Goal: Information Seeking & Learning: Compare options

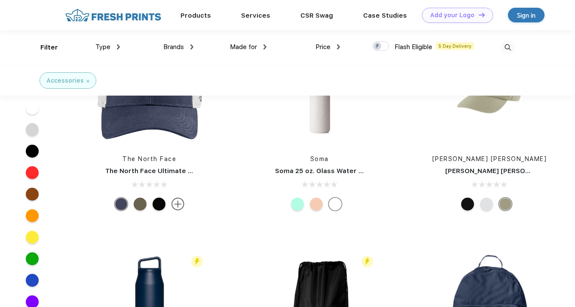
scroll to position [4323, 0]
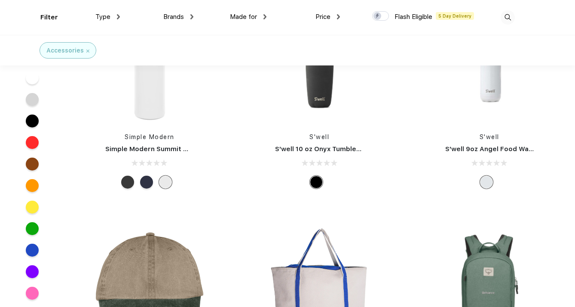
scroll to position [6767, 0]
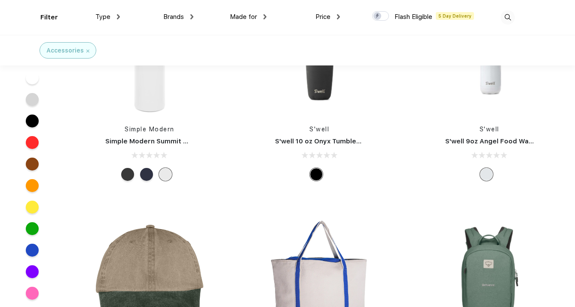
click at [186, 16] on div "Brands" at bounding box center [178, 17] width 30 height 10
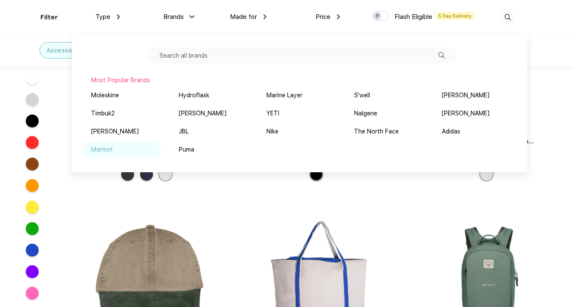
click at [107, 151] on div "Marmot" at bounding box center [102, 149] width 22 height 9
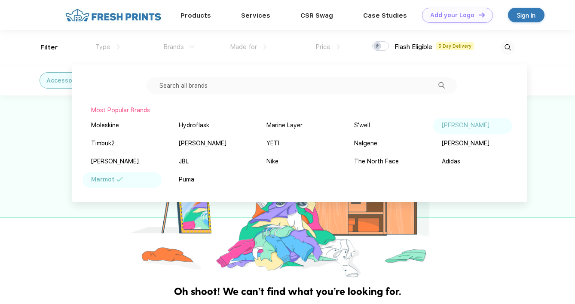
click at [458, 124] on div "[PERSON_NAME]" at bounding box center [466, 125] width 48 height 9
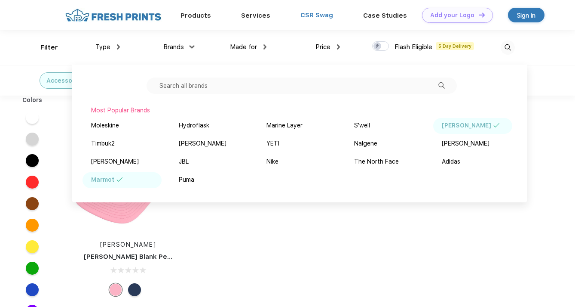
click at [306, 15] on link "CSR Swag" at bounding box center [317, 15] width 33 height 8
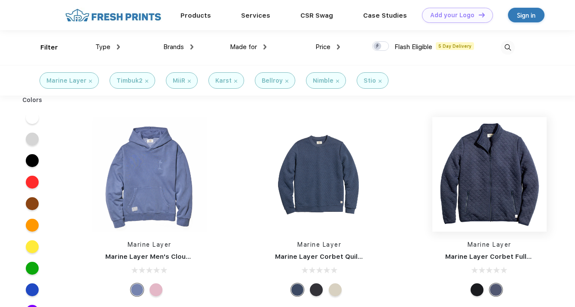
click at [433, 182] on img at bounding box center [490, 174] width 114 height 114
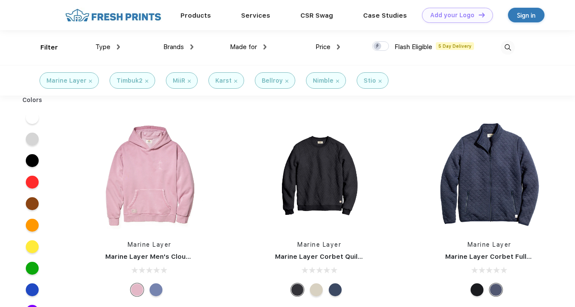
click at [100, 47] on span "Type" at bounding box center [102, 47] width 15 height 8
click at [118, 46] on img at bounding box center [118, 46] width 3 height 5
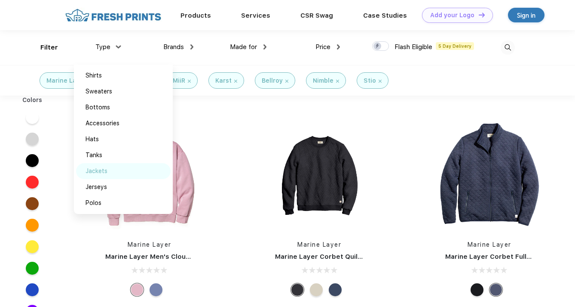
click at [99, 172] on div "Jackets" at bounding box center [97, 170] width 22 height 9
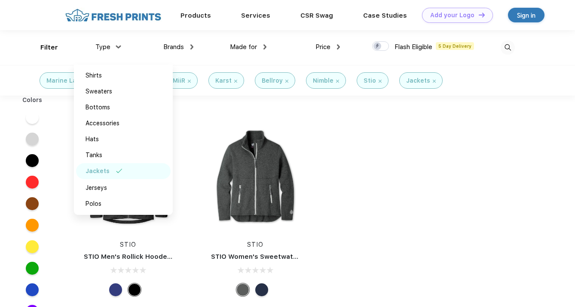
click at [351, 188] on div "Colors STIO STIO Men's Rollick Hooded Jacket STIO STIO Women's Sweetwater Fleec…" at bounding box center [287, 250] width 575 height 311
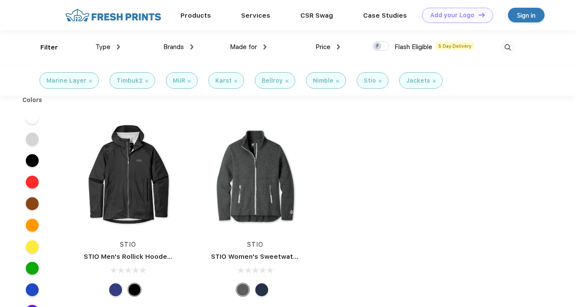
click at [379, 80] on img at bounding box center [380, 81] width 3 height 3
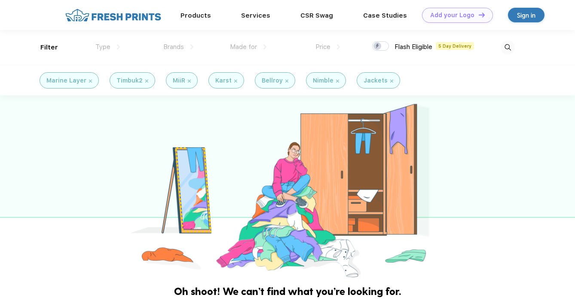
click at [336, 78] on div "Nimble" at bounding box center [326, 80] width 26 height 9
click at [336, 80] on img at bounding box center [337, 81] width 3 height 3
click at [286, 83] on div "Bellroy" at bounding box center [275, 80] width 40 height 16
click at [285, 83] on div "Bellroy" at bounding box center [275, 80] width 27 height 9
click at [286, 80] on img at bounding box center [287, 81] width 3 height 3
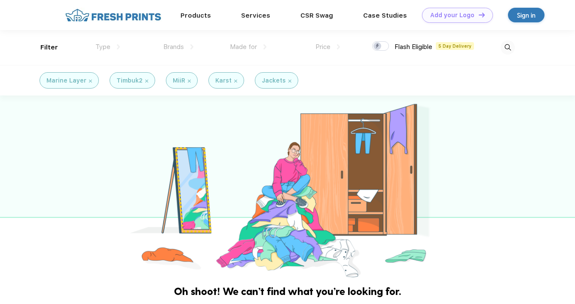
click at [234, 80] on img at bounding box center [235, 81] width 3 height 3
click at [188, 80] on img at bounding box center [189, 81] width 3 height 3
click at [145, 81] on img at bounding box center [146, 81] width 3 height 3
click at [89, 80] on img at bounding box center [90, 81] width 3 height 3
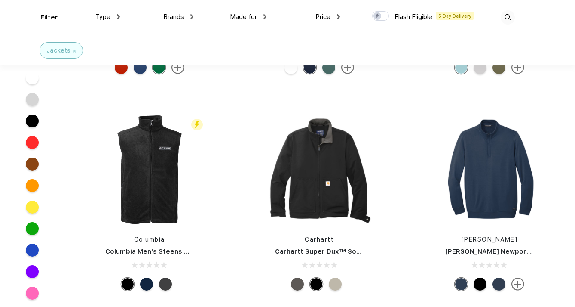
scroll to position [590, 0]
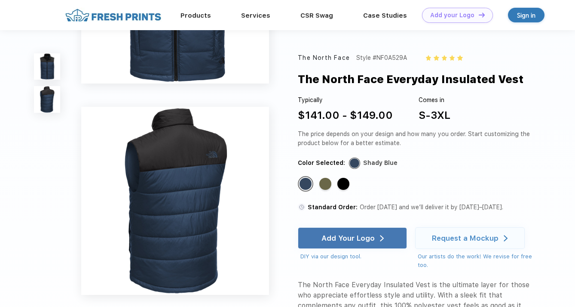
scroll to position [135, 0]
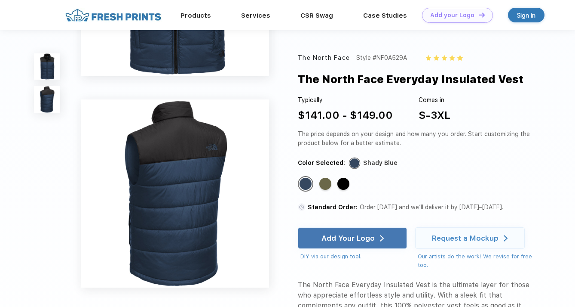
scroll to position [390, 0]
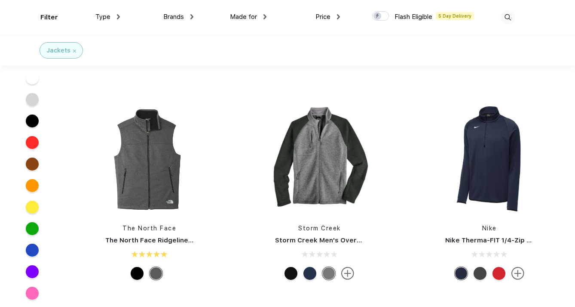
scroll to position [1039, 0]
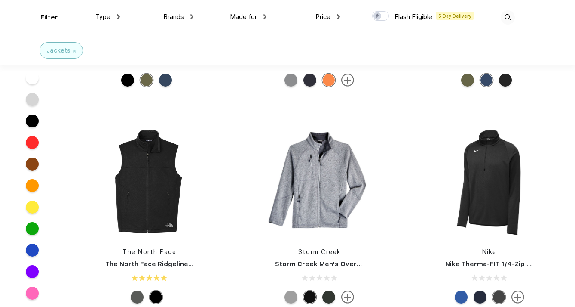
scroll to position [1018, 0]
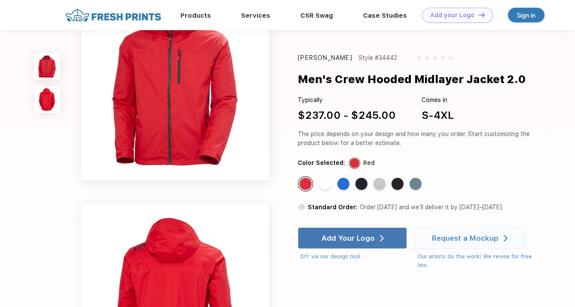
scroll to position [34, 0]
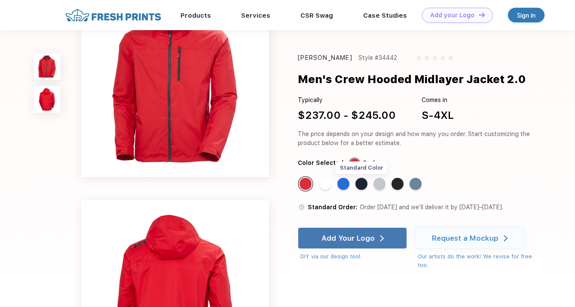
click at [363, 184] on div "Standard Color" at bounding box center [362, 184] width 12 height 12
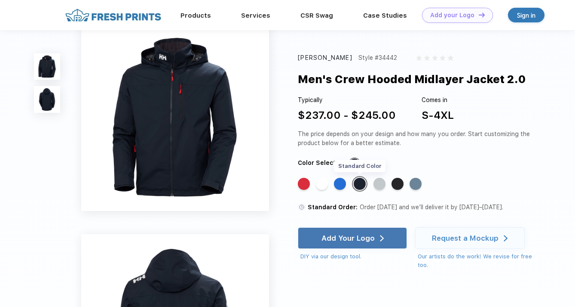
scroll to position [0, 0]
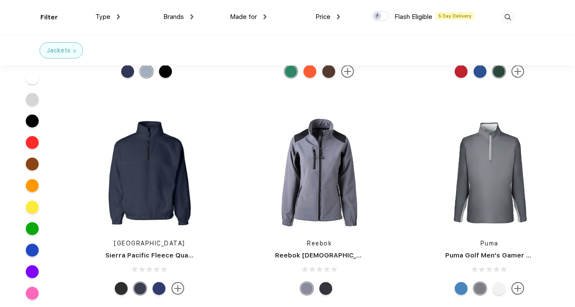
scroll to position [2104, 0]
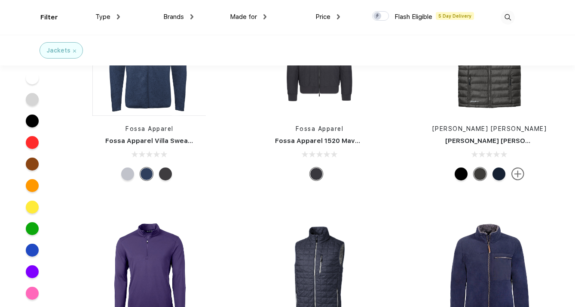
scroll to position [2900, 0]
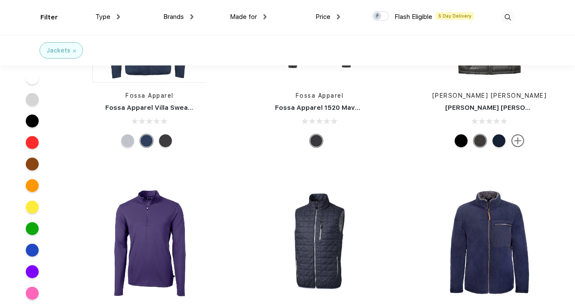
click at [237, 18] on span "Made for" at bounding box center [243, 17] width 27 height 8
click at [265, 15] on img at bounding box center [265, 16] width 3 height 5
click at [227, 80] on div "Men" at bounding box center [226, 77] width 12 height 9
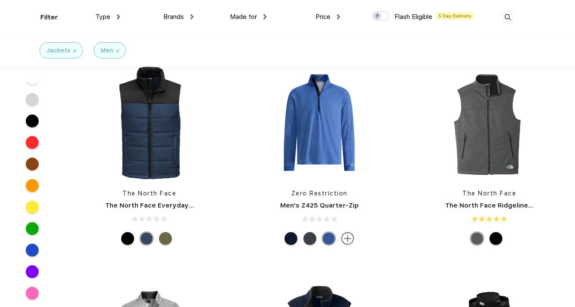
scroll to position [420, 0]
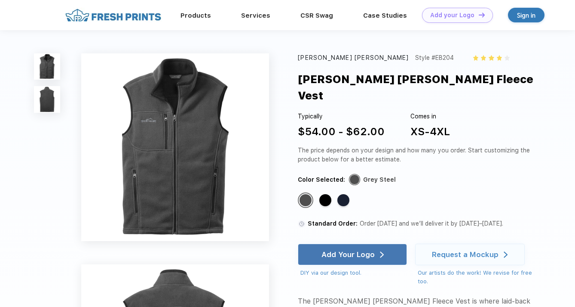
scroll to position [420, 0]
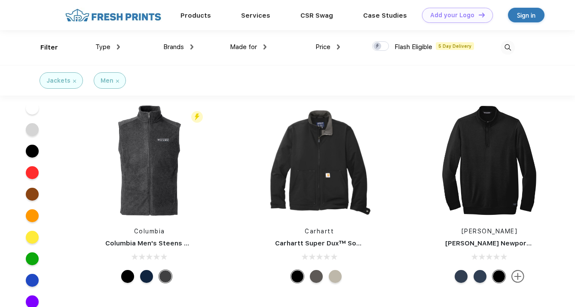
scroll to position [134, 0]
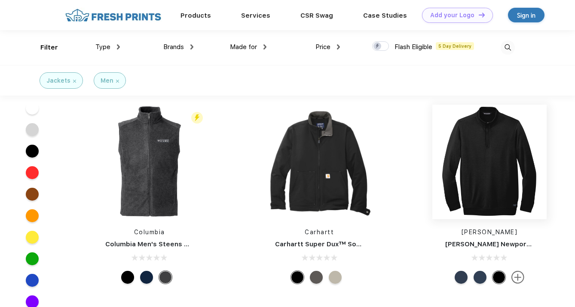
click at [433, 159] on img at bounding box center [490, 162] width 114 height 114
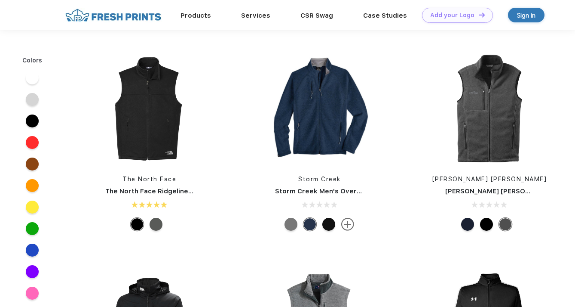
scroll to position [134, 0]
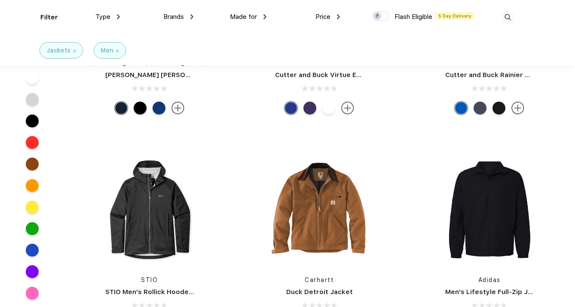
scroll to position [1651, 0]
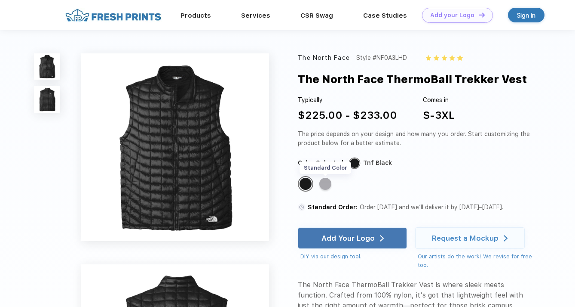
click at [327, 186] on div "Standard Color" at bounding box center [326, 184] width 12 height 12
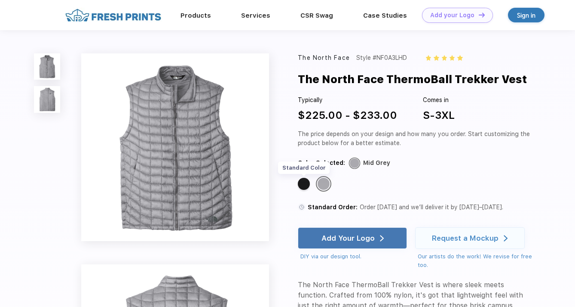
click at [305, 185] on div "Standard Color" at bounding box center [304, 184] width 12 height 12
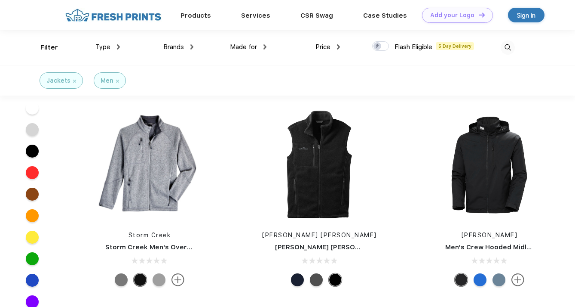
scroll to position [564, 0]
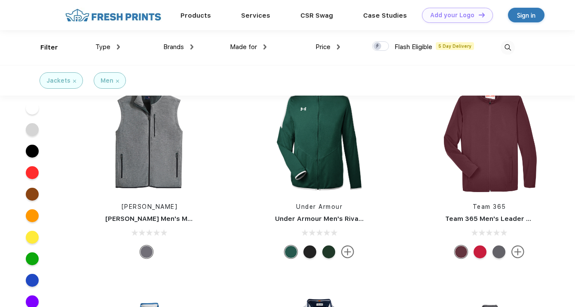
scroll to position [807, 0]
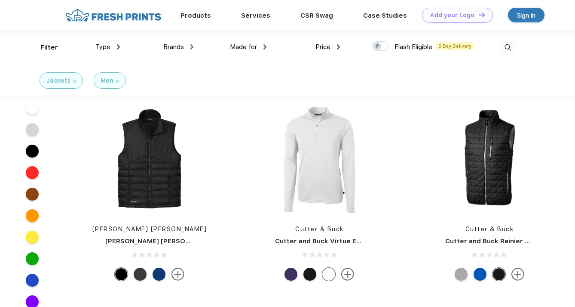
scroll to position [1428, 0]
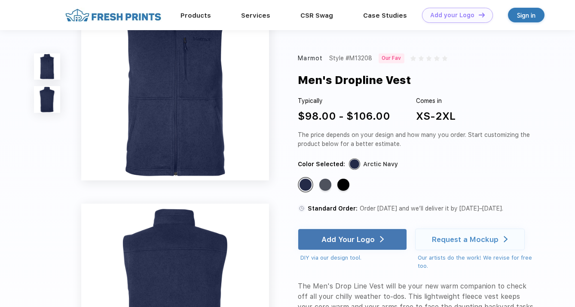
scroll to position [31, 0]
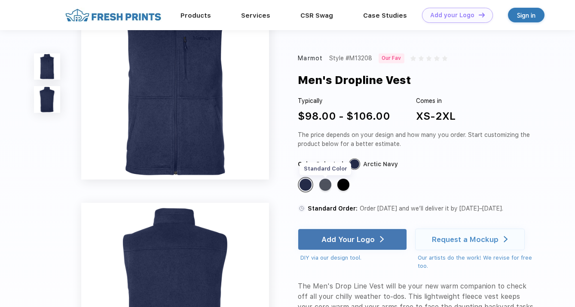
click at [329, 183] on div "Standard Color" at bounding box center [326, 184] width 12 height 12
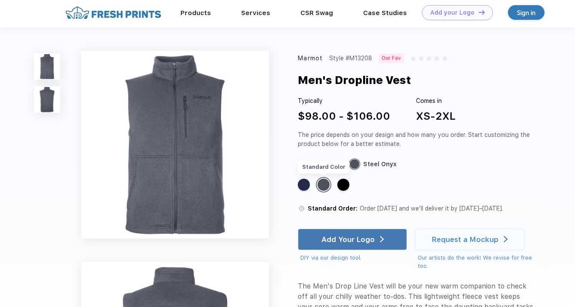
scroll to position [0, 0]
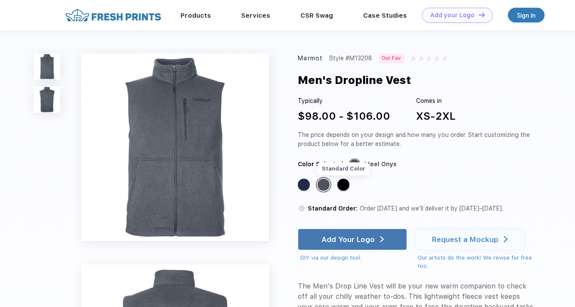
click at [345, 182] on div "Standard Color" at bounding box center [344, 184] width 12 height 12
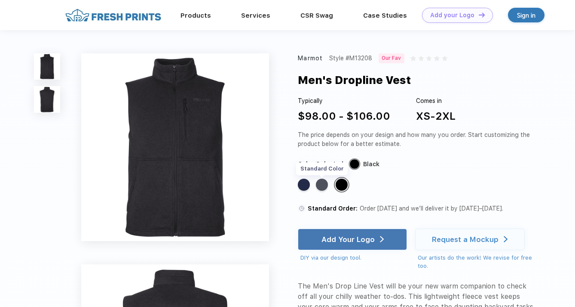
click at [326, 184] on div "Standard Color" at bounding box center [322, 184] width 12 height 12
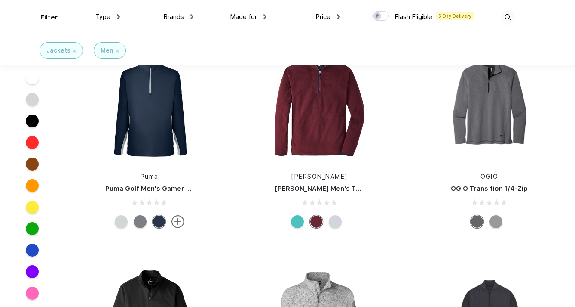
scroll to position [1087, 0]
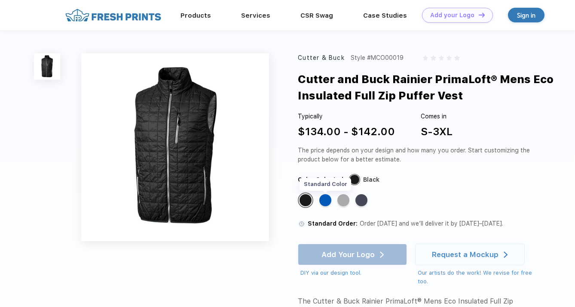
click at [326, 200] on div "Standard Color" at bounding box center [326, 200] width 12 height 12
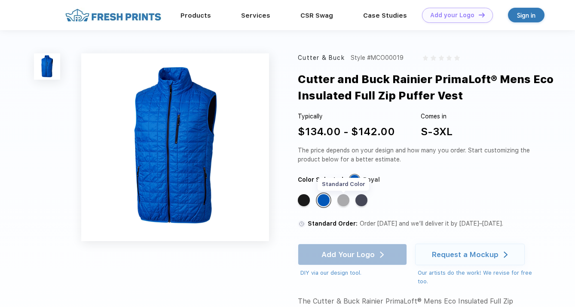
click at [342, 201] on div "Standard Color" at bounding box center [344, 200] width 12 height 12
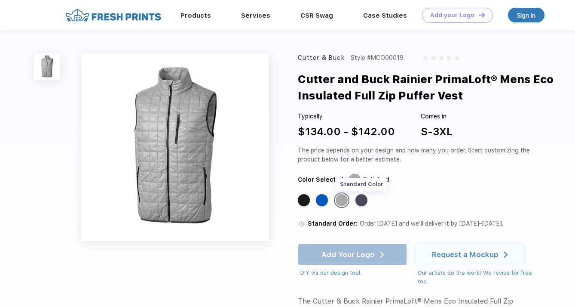
click at [360, 200] on div "Standard Color" at bounding box center [362, 200] width 12 height 12
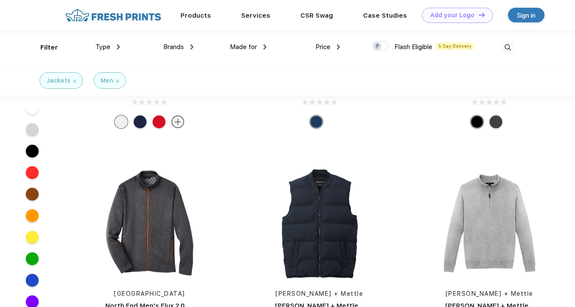
scroll to position [3056, 0]
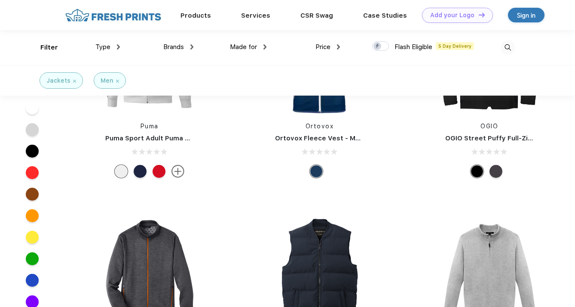
click at [181, 47] on span "Brands" at bounding box center [173, 47] width 21 height 8
click at [190, 48] on div "Brands" at bounding box center [178, 47] width 30 height 10
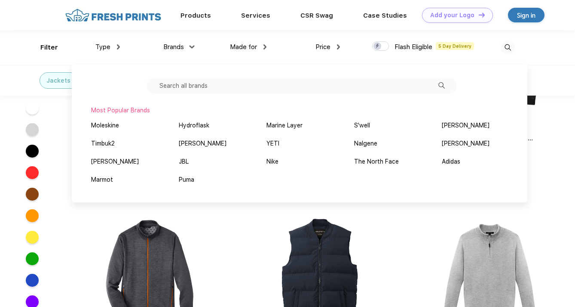
click at [193, 88] on input "text" at bounding box center [302, 85] width 311 height 16
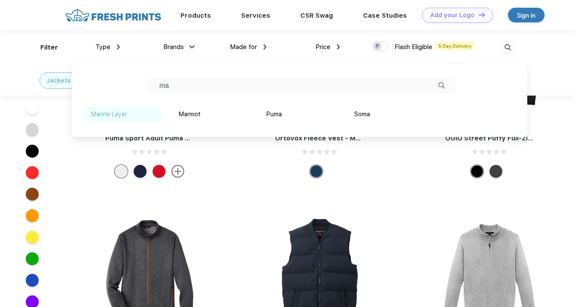
type input "ma"
click at [101, 115] on div "Marine Layer" at bounding box center [109, 114] width 36 height 9
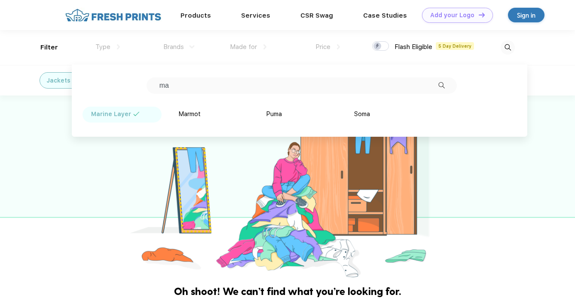
click at [137, 190] on div at bounding box center [287, 187] width 575 height 184
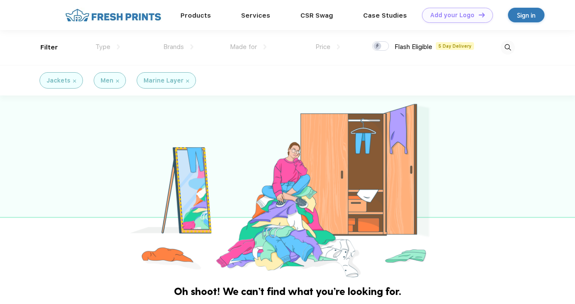
click at [116, 80] on img at bounding box center [117, 81] width 3 height 3
click at [77, 81] on div "Jackets" at bounding box center [61, 80] width 43 height 16
click at [75, 81] on div "Jackets" at bounding box center [61, 80] width 43 height 16
click at [71, 81] on div "Jackets" at bounding box center [61, 80] width 30 height 9
click at [74, 81] on img at bounding box center [74, 81] width 3 height 3
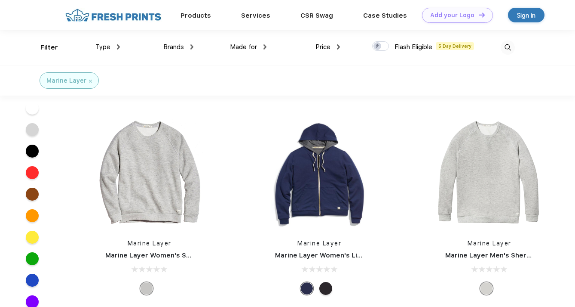
scroll to position [771, 0]
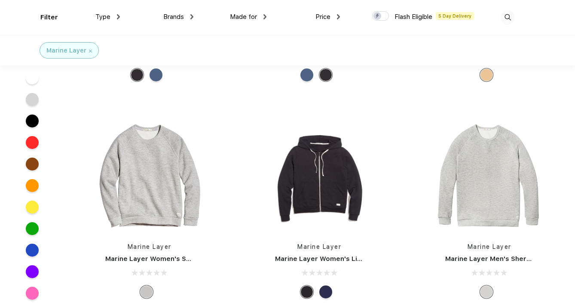
scroll to position [807, 0]
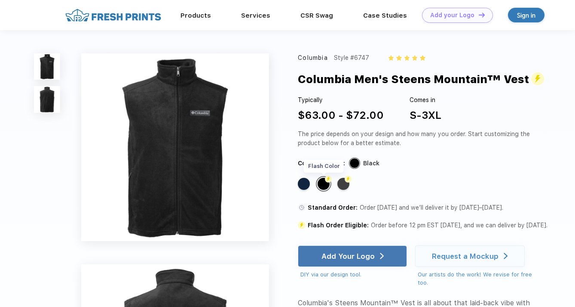
click at [323, 185] on div "Flash Color" at bounding box center [324, 184] width 12 height 12
click at [342, 187] on div "Flash Color" at bounding box center [344, 184] width 12 height 12
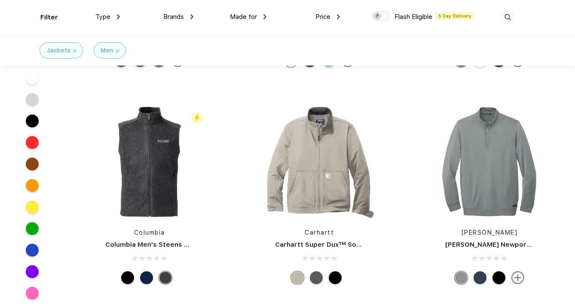
scroll to position [167, 0]
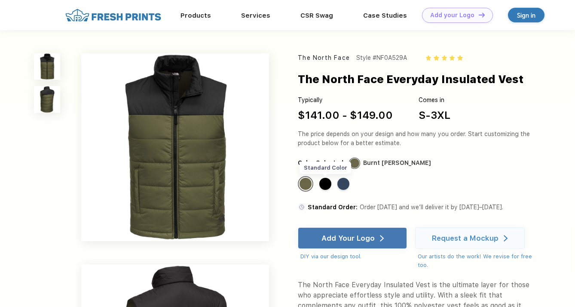
click at [331, 184] on div "Standard Color" at bounding box center [326, 184] width 12 height 12
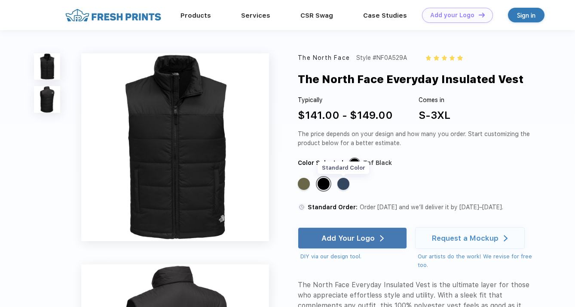
click at [342, 184] on div "Standard Color" at bounding box center [344, 184] width 12 height 12
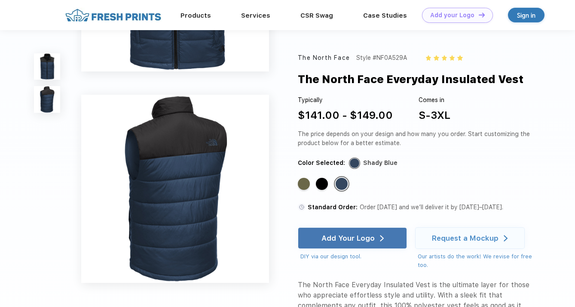
scroll to position [139, 0]
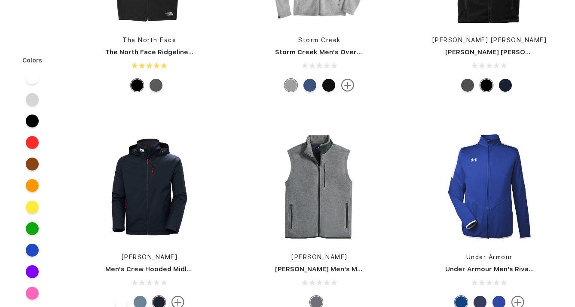
scroll to position [167, 0]
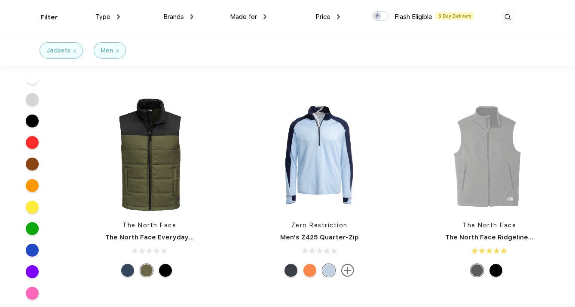
scroll to position [408, 0]
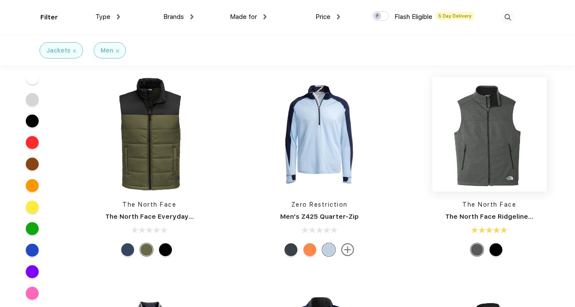
click at [433, 160] on img at bounding box center [490, 134] width 114 height 114
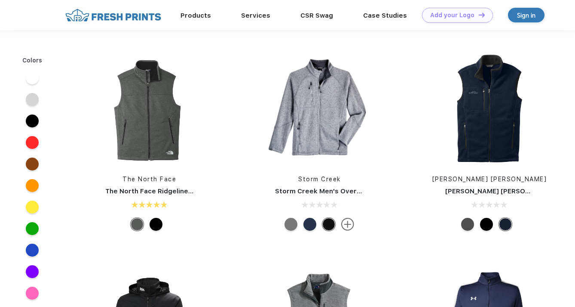
scroll to position [408, 0]
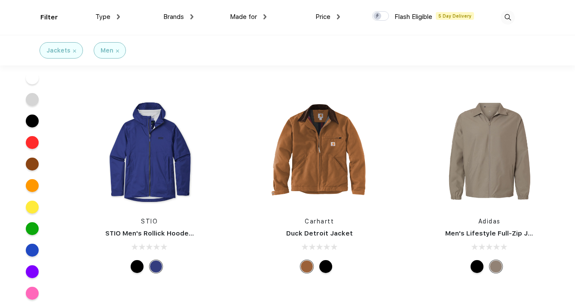
scroll to position [1699, 0]
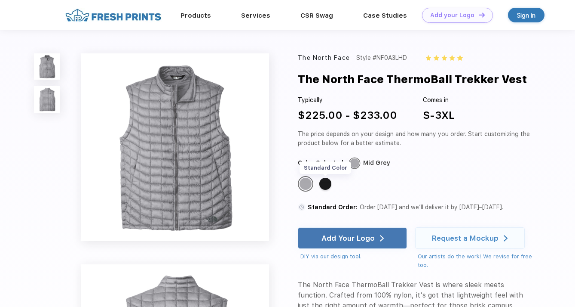
click at [328, 185] on div "Standard Color" at bounding box center [326, 184] width 12 height 12
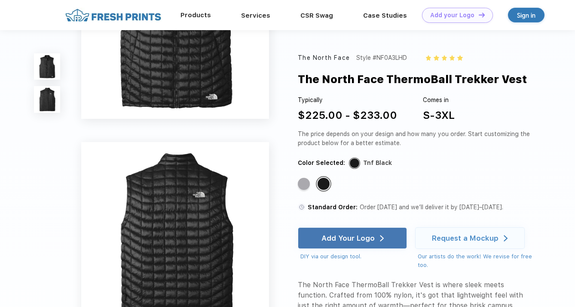
scroll to position [82, 0]
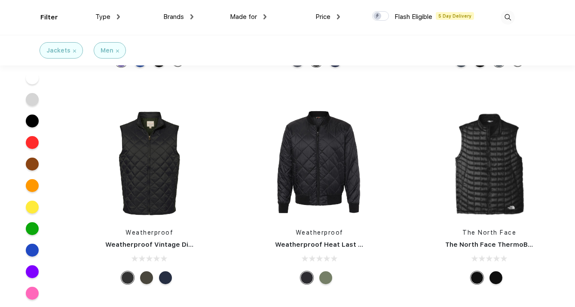
scroll to position [2121, 0]
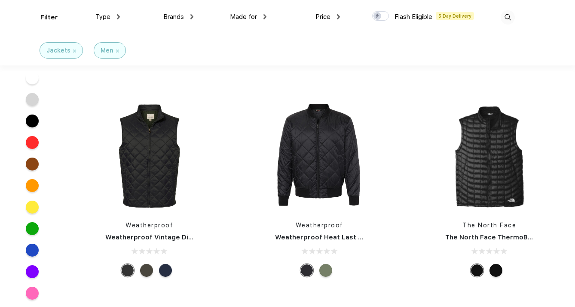
click at [118, 15] on img at bounding box center [118, 16] width 3 height 5
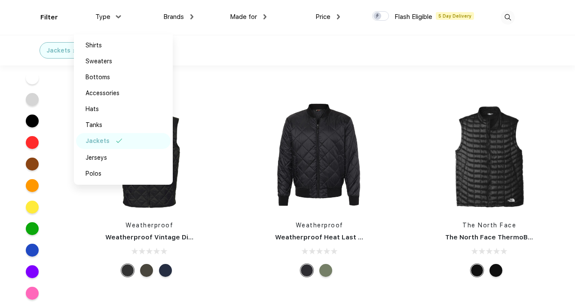
click at [118, 15] on img at bounding box center [118, 16] width 5 height 3
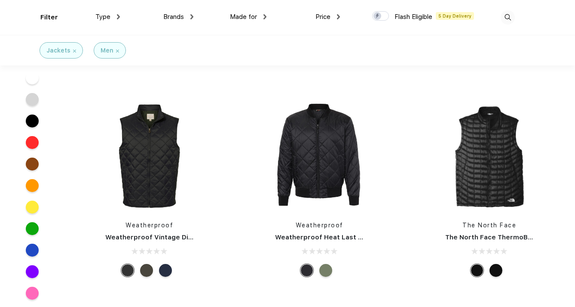
click at [42, 17] on div "Filter" at bounding box center [49, 17] width 18 height 10
click at [49, 18] on div "Type Shirts Sweaters Bottoms Accessories Hats Tanks Jackets Jerseys Polos" at bounding box center [84, 17] width 74 height 35
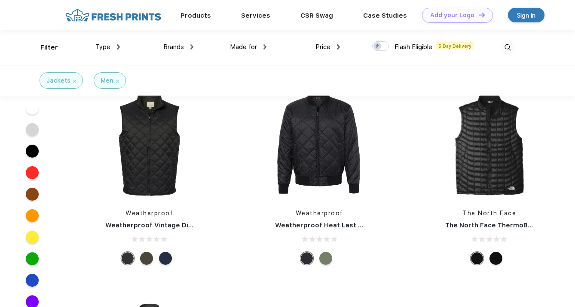
scroll to position [2101, 0]
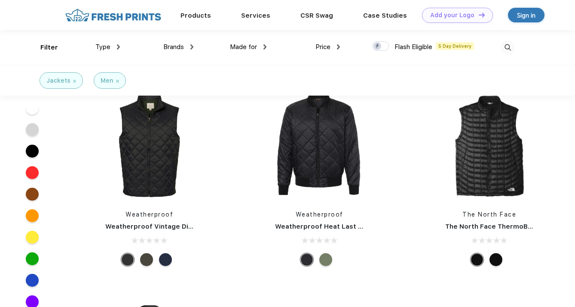
click at [505, 50] on img at bounding box center [508, 47] width 14 height 14
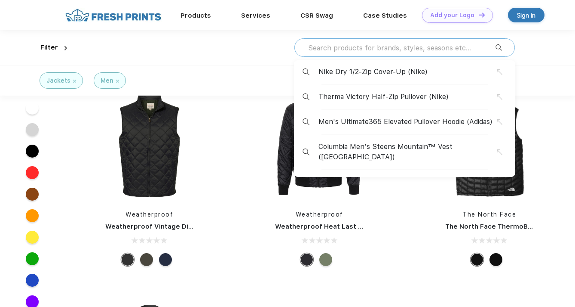
click at [363, 48] on input "text" at bounding box center [401, 47] width 188 height 9
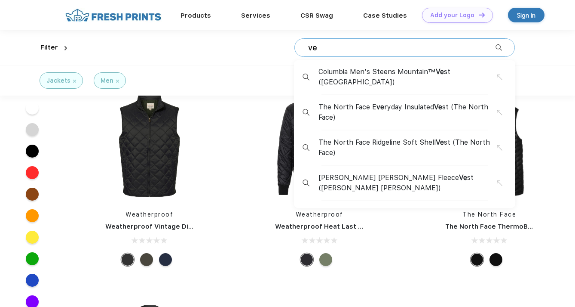
type input "v"
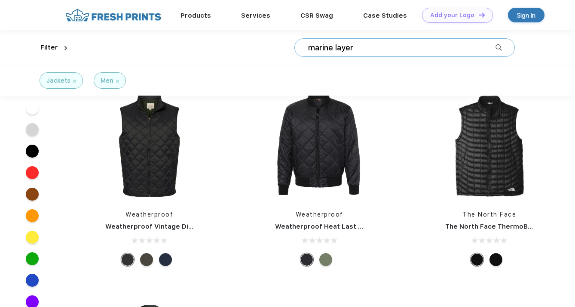
type input "marine layer"
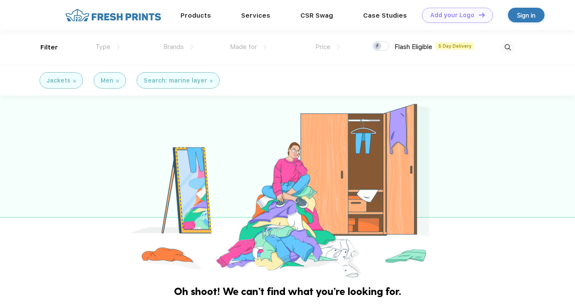
click at [117, 81] on img at bounding box center [117, 81] width 3 height 3
click at [74, 80] on img at bounding box center [74, 81] width 3 height 3
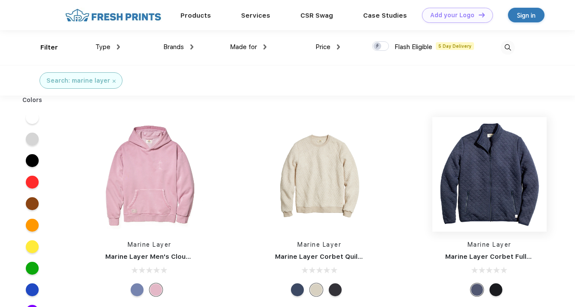
click at [433, 179] on img at bounding box center [490, 174] width 114 height 114
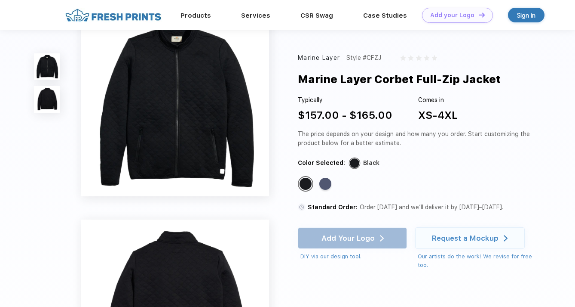
scroll to position [17, 0]
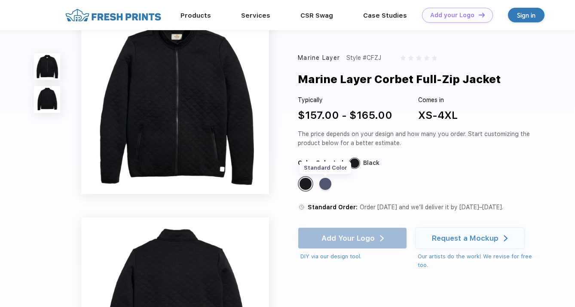
click at [324, 183] on div "Standard Color" at bounding box center [326, 184] width 12 height 12
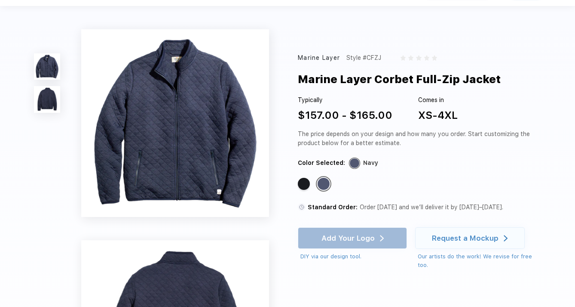
scroll to position [0, 0]
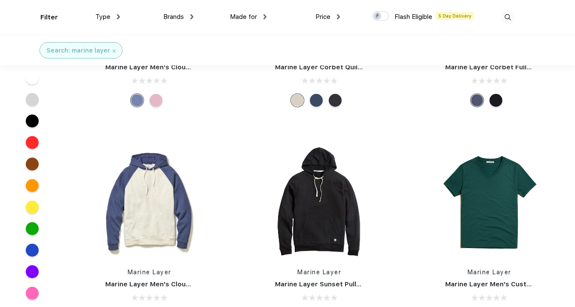
scroll to position [125, 0]
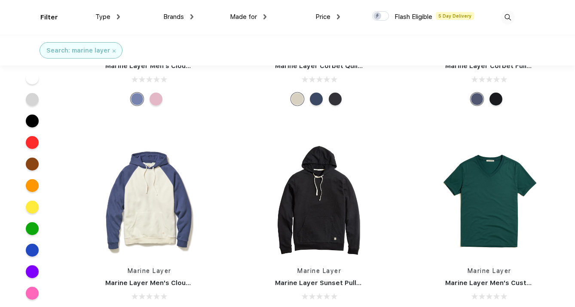
click at [111, 46] on div "Search: marine layer" at bounding box center [80, 50] width 69 height 9
click at [111, 48] on div "Search: marine layer" at bounding box center [80, 50] width 69 height 9
click at [112, 53] on div "Search: marine layer" at bounding box center [80, 50] width 69 height 9
click at [112, 52] on div "Search: marine layer" at bounding box center [80, 50] width 69 height 9
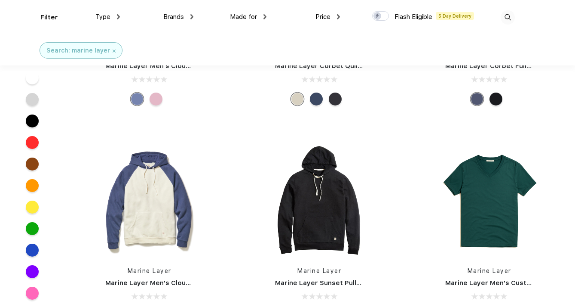
click at [113, 50] on img at bounding box center [114, 50] width 3 height 3
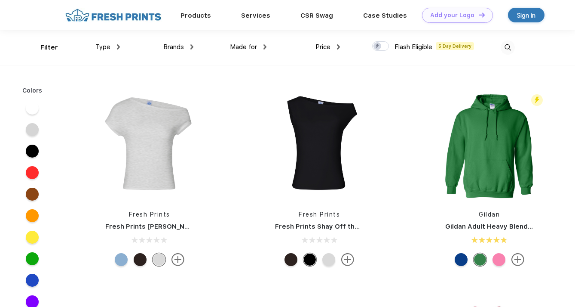
click at [110, 48] on span "Type" at bounding box center [102, 47] width 15 height 8
click at [120, 48] on div "Brands Most Popular Brands Moleskine Hydroflask Marine Layer S'well [PERSON_NAM…" at bounding box center [157, 47] width 74 height 35
click at [118, 48] on img at bounding box center [118, 46] width 3 height 5
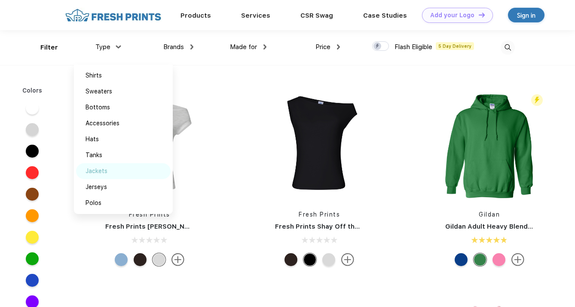
click at [106, 166] on div "Jackets" at bounding box center [123, 171] width 95 height 16
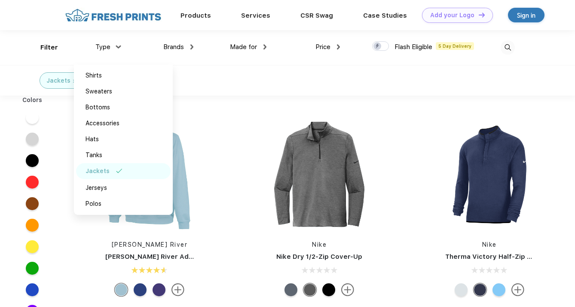
click at [251, 48] on span "Made for" at bounding box center [243, 47] width 27 height 8
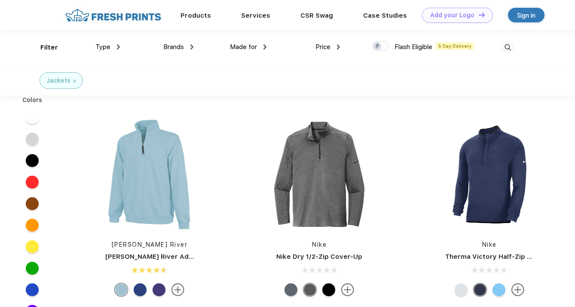
click at [267, 48] on img at bounding box center [265, 46] width 3 height 5
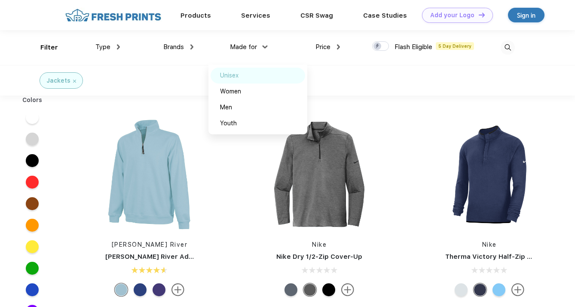
click at [237, 78] on div "Unisex" at bounding box center [229, 75] width 18 height 9
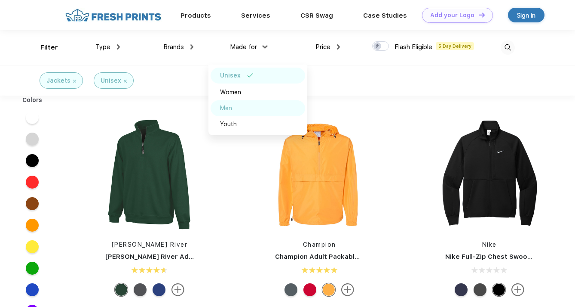
click at [242, 105] on div "Men" at bounding box center [258, 108] width 95 height 16
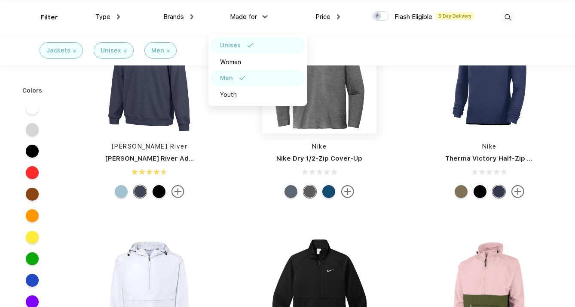
scroll to position [34, 0]
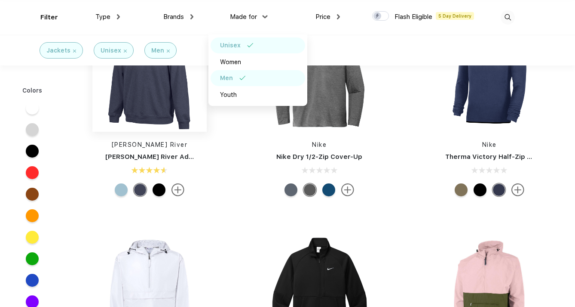
click at [135, 120] on img at bounding box center [149, 74] width 114 height 114
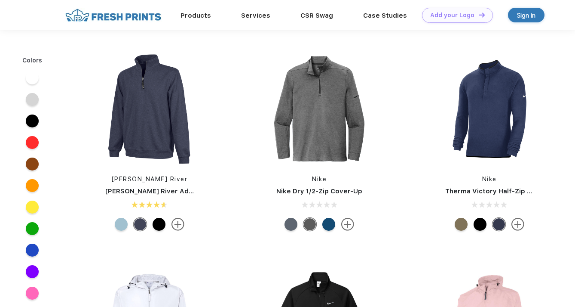
scroll to position [34, 0]
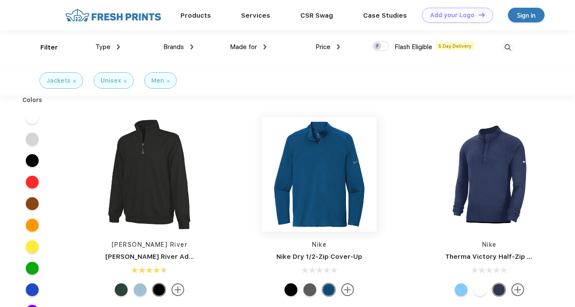
scroll to position [0, 0]
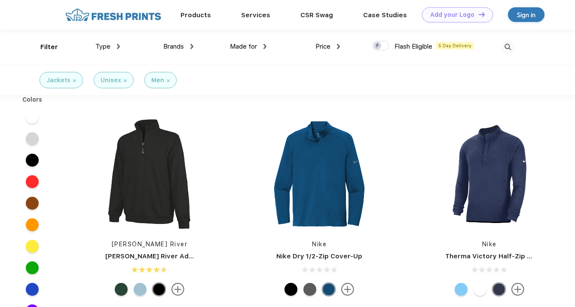
click at [124, 81] on img at bounding box center [125, 80] width 3 height 3
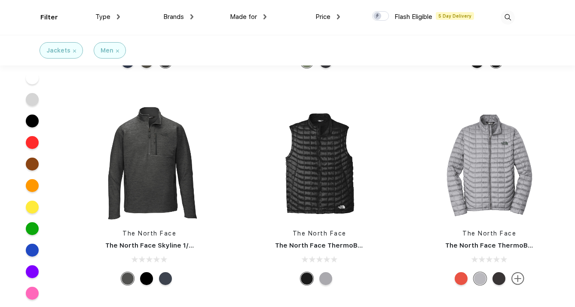
scroll to position [2336, 0]
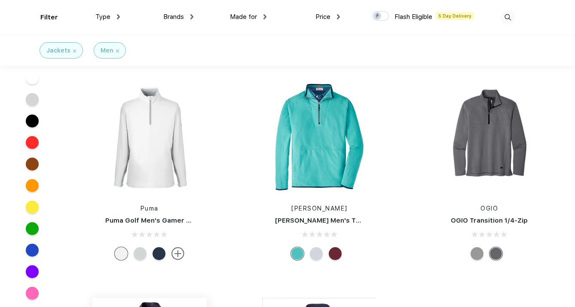
scroll to position [1064, 0]
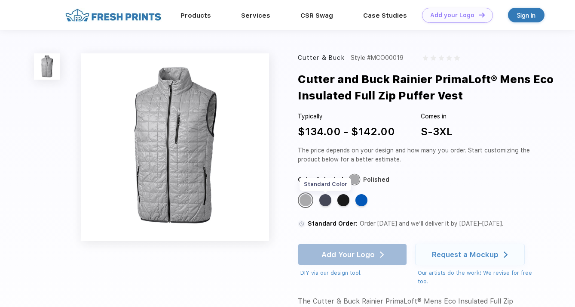
click at [322, 196] on div "Standard Color" at bounding box center [326, 200] width 12 height 12
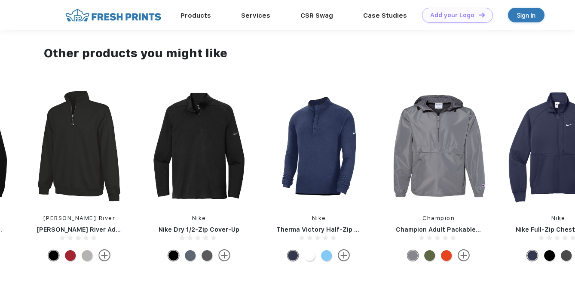
scroll to position [395, 0]
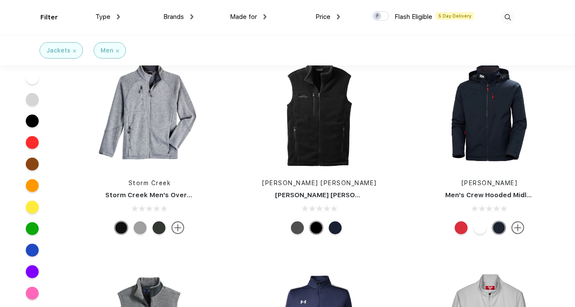
scroll to position [650, 0]
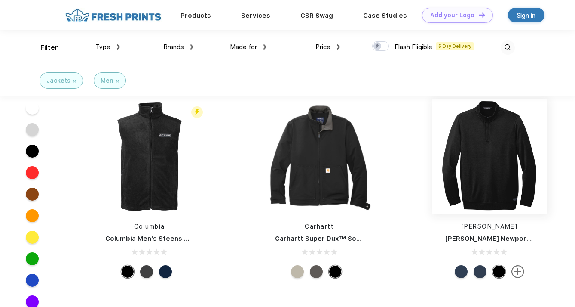
scroll to position [134, 0]
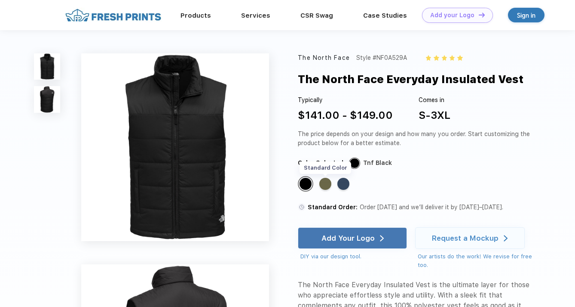
click at [326, 184] on div "Standard Color" at bounding box center [326, 184] width 12 height 12
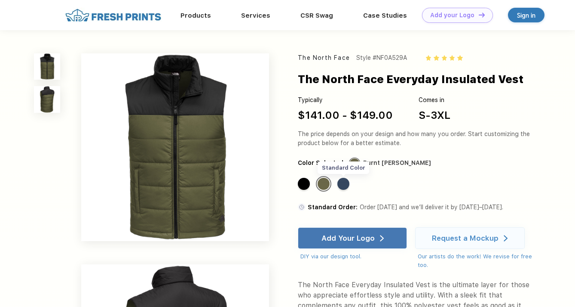
click at [344, 183] on div "Standard Color" at bounding box center [344, 184] width 12 height 12
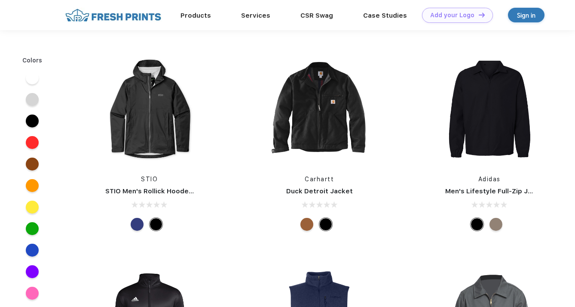
scroll to position [134, 0]
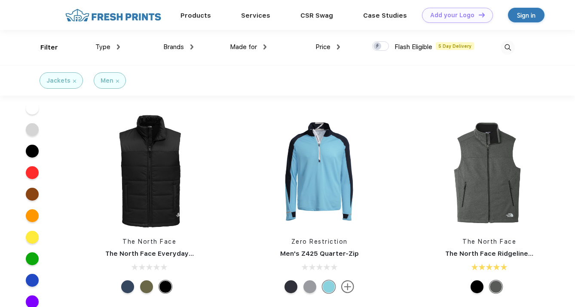
scroll to position [337, 0]
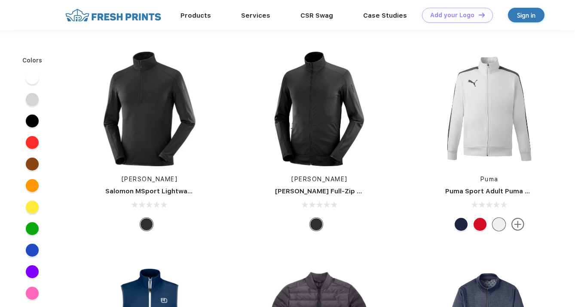
scroll to position [337, 0]
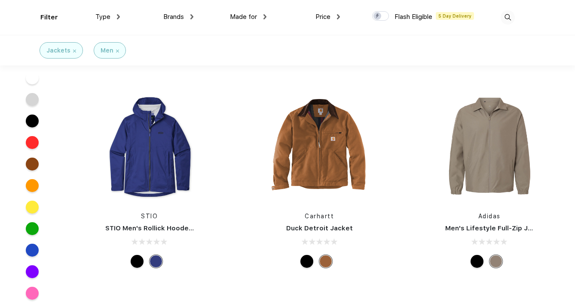
scroll to position [1698, 0]
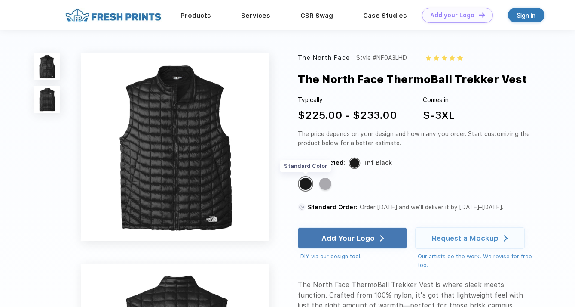
click at [305, 186] on div "Standard Color" at bounding box center [306, 184] width 12 height 12
click at [325, 185] on div "Standard Color" at bounding box center [326, 184] width 12 height 12
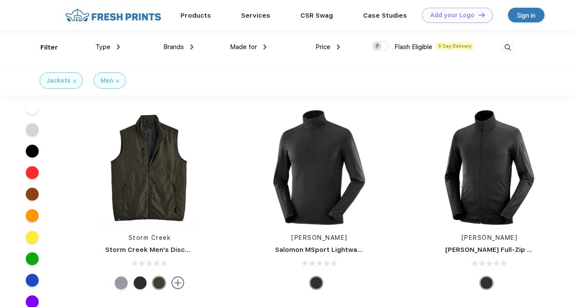
scroll to position [2721, 0]
